Goal: Transaction & Acquisition: Purchase product/service

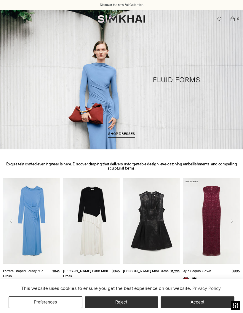
click at [8, 16] on span "Open menu modal" at bounding box center [8, 19] width 6 height 6
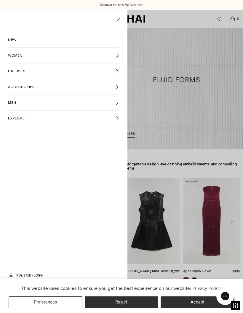
click at [109, 101] on link "MEN" at bounding box center [64, 102] width 112 height 15
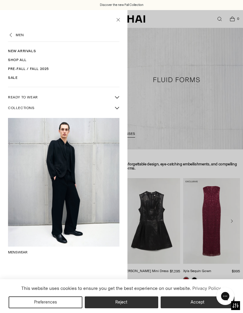
click at [120, 94] on button "More READY TO WEAR sub-items" at bounding box center [117, 97] width 11 height 11
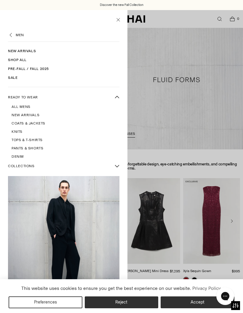
click at [21, 156] on span "Denim" at bounding box center [18, 156] width 12 height 5
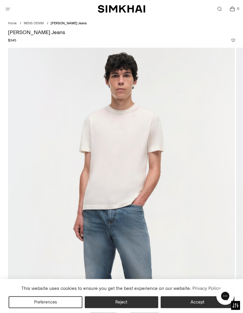
scroll to position [18, 0]
click at [10, 8] on icon "Open menu modal" at bounding box center [8, 9] width 6 height 5
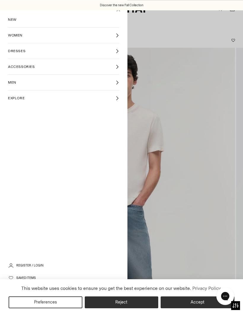
click at [118, 34] on icon at bounding box center [117, 35] width 4 height 4
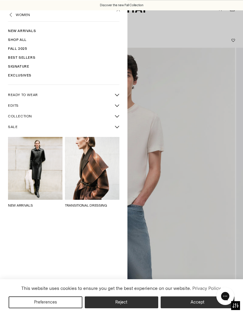
click at [36, 95] on span "READY TO WEAR" at bounding box center [23, 94] width 30 height 5
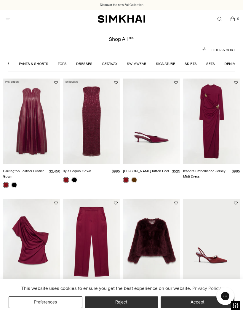
scroll to position [0, 73]
click at [233, 63] on link "Denim" at bounding box center [230, 64] width 11 height 4
